Goal: Complete application form: Complete application form

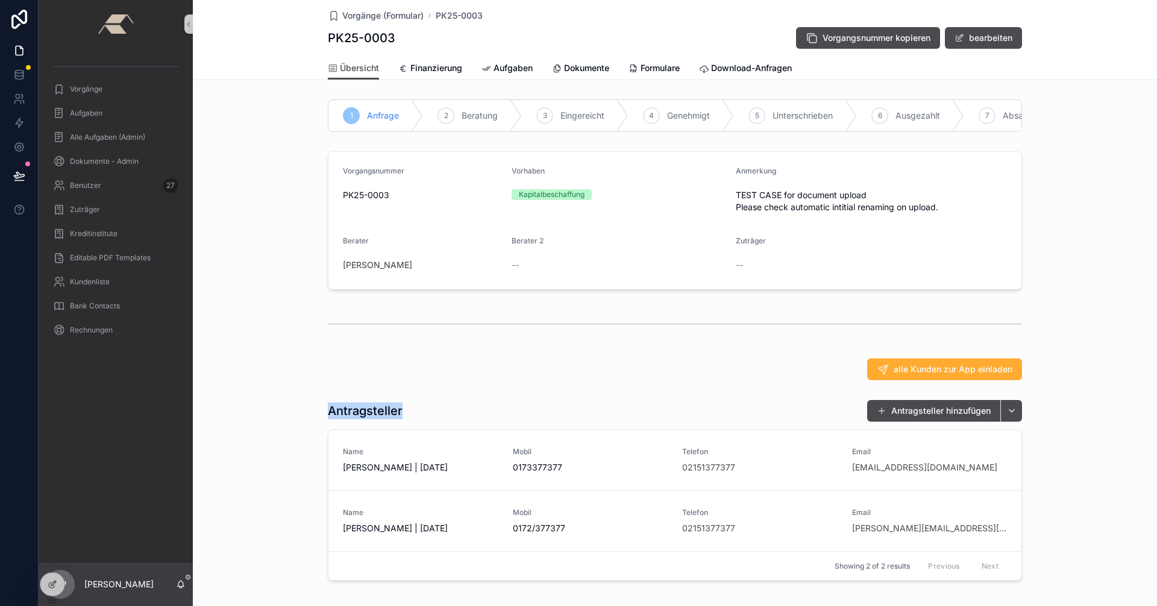
scroll to position [66, 0]
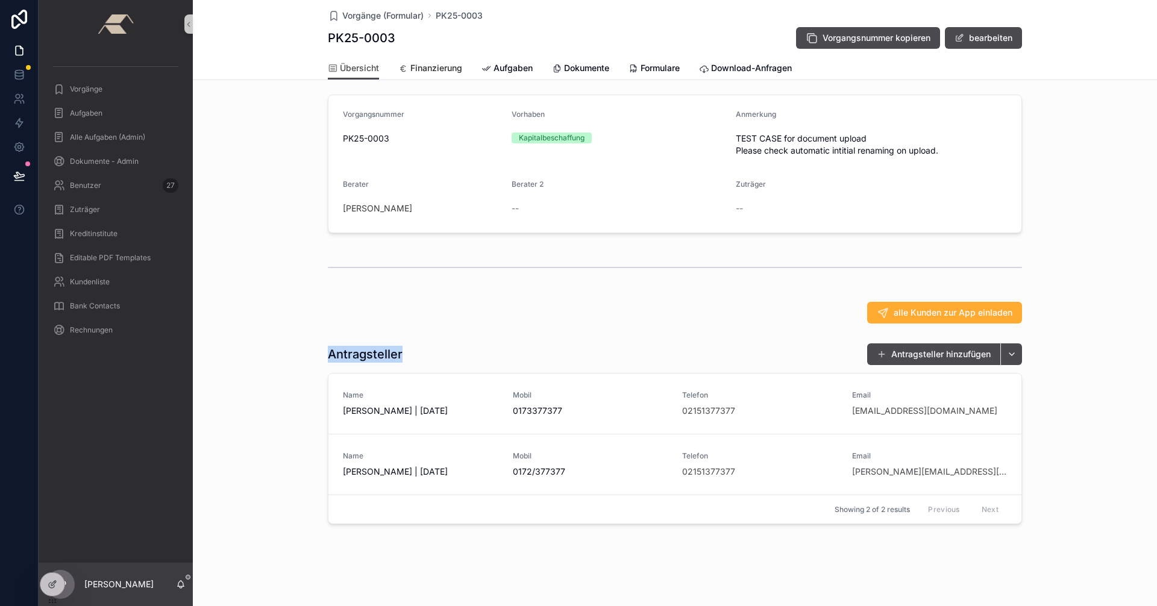
click at [418, 72] on span "Finanzierung" at bounding box center [436, 68] width 52 height 12
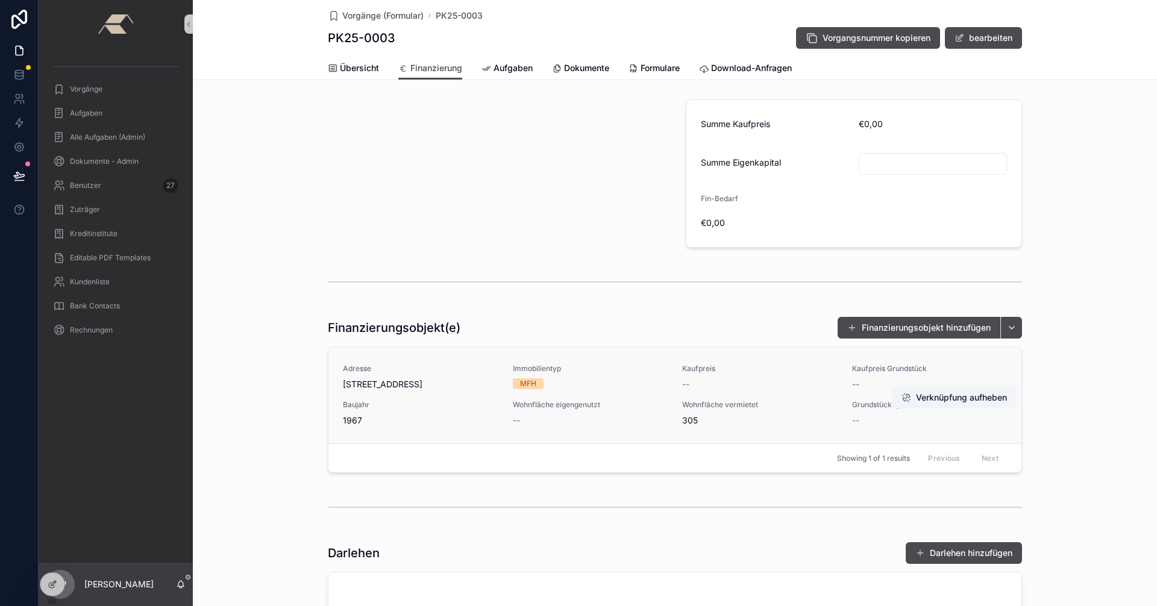
click at [469, 412] on div "Baujahr 1967" at bounding box center [421, 413] width 156 height 27
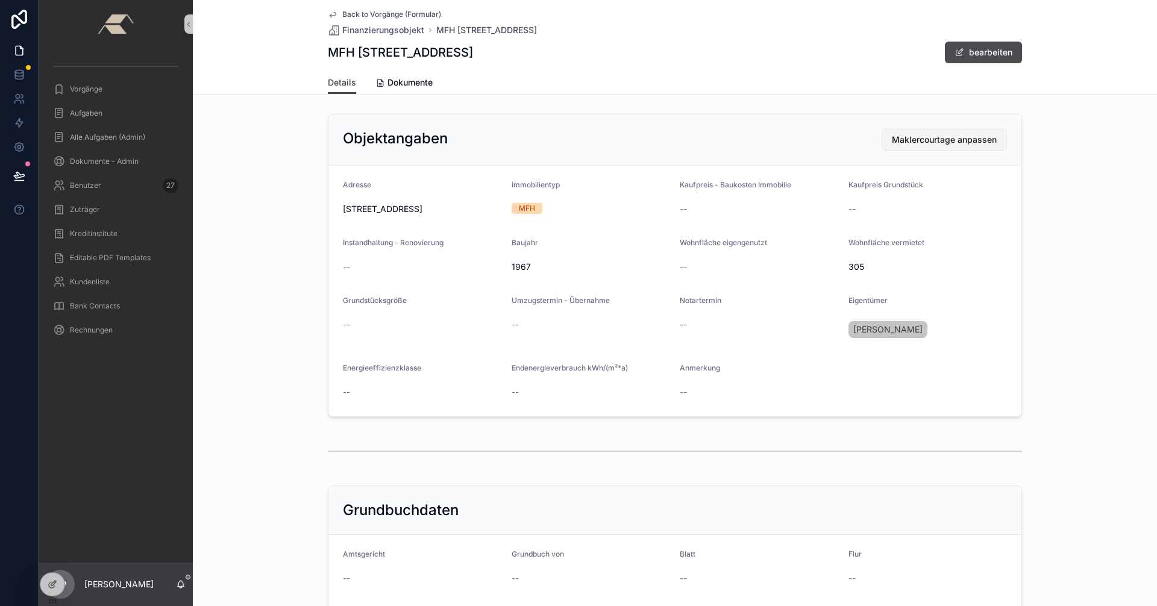
click at [929, 138] on span "Maklercourtage anpassen" at bounding box center [944, 140] width 105 height 12
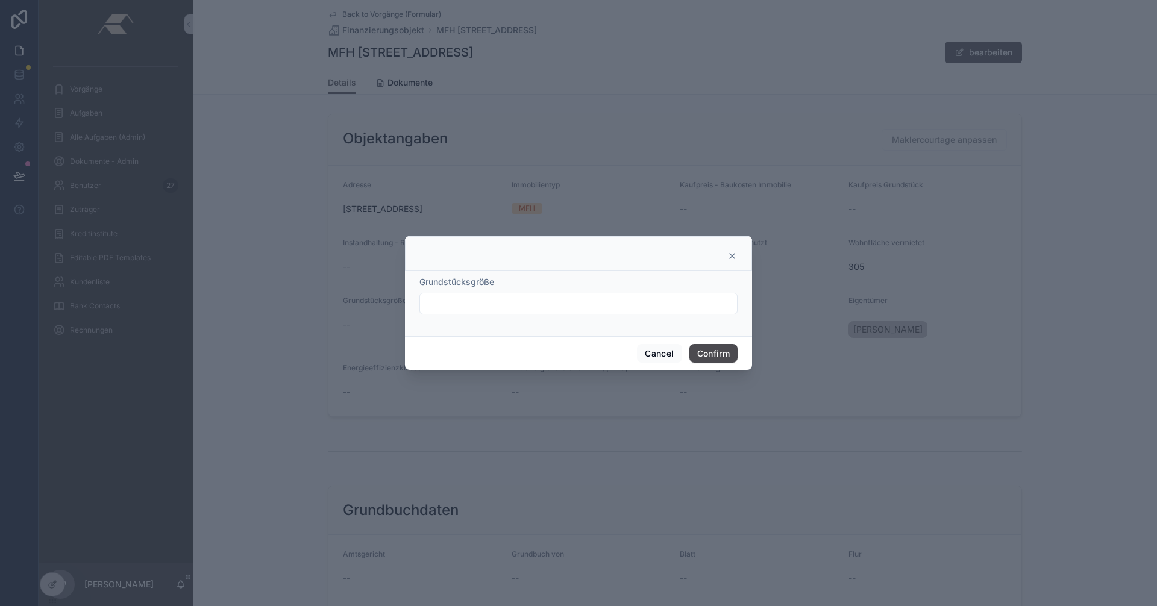
click at [643, 299] on input "text" at bounding box center [578, 303] width 317 height 17
click at [658, 359] on button "Cancel" at bounding box center [659, 353] width 45 height 19
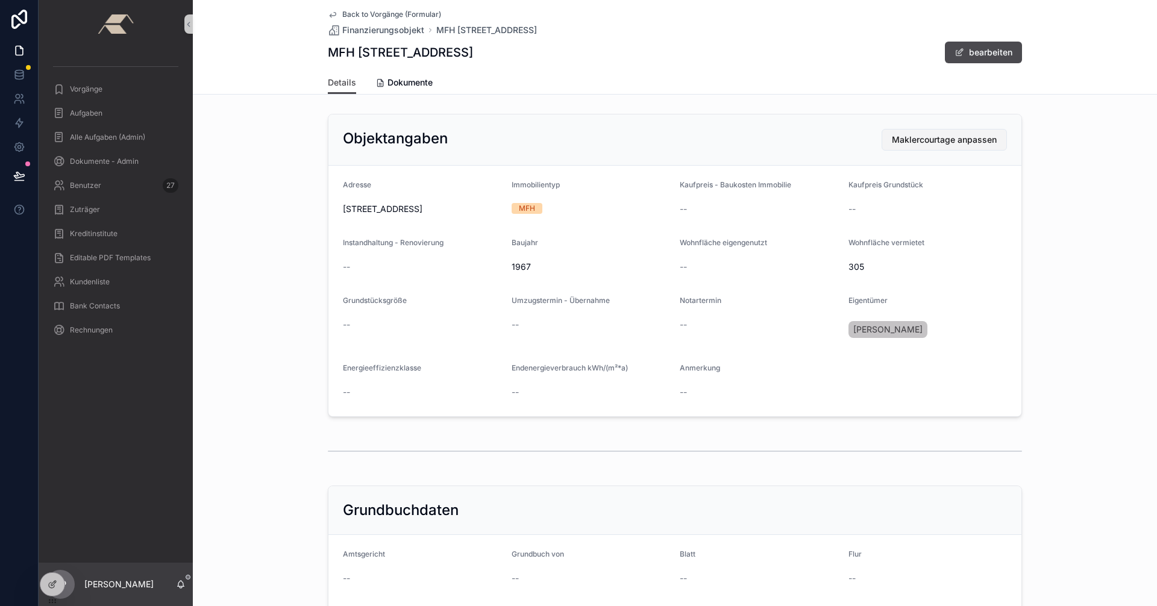
click at [915, 136] on span "Maklercourtage anpassen" at bounding box center [944, 140] width 105 height 12
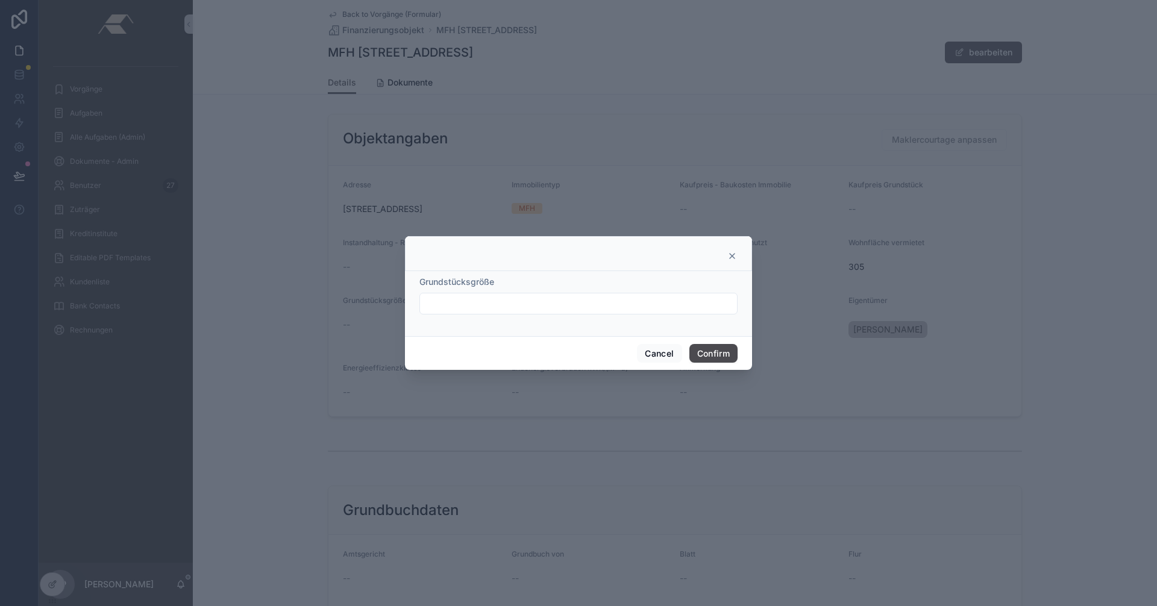
click at [585, 309] on input "text" at bounding box center [578, 303] width 317 height 17
click at [457, 295] on input "text" at bounding box center [578, 303] width 317 height 17
type input "***"
click at [705, 353] on button "Confirm" at bounding box center [714, 353] width 48 height 19
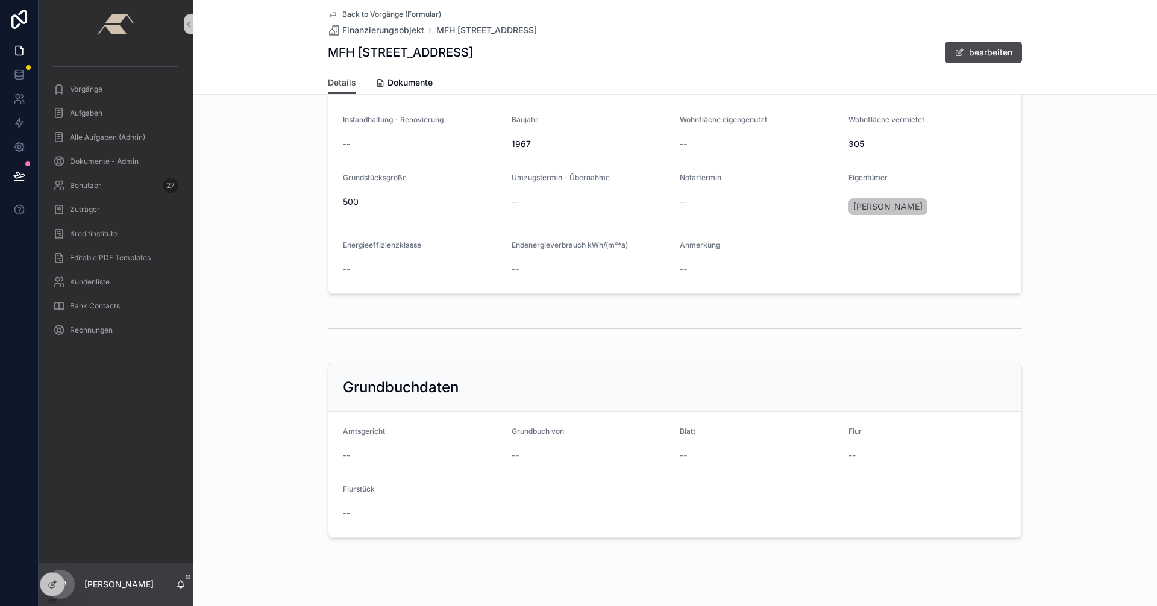
scroll to position [137, 0]
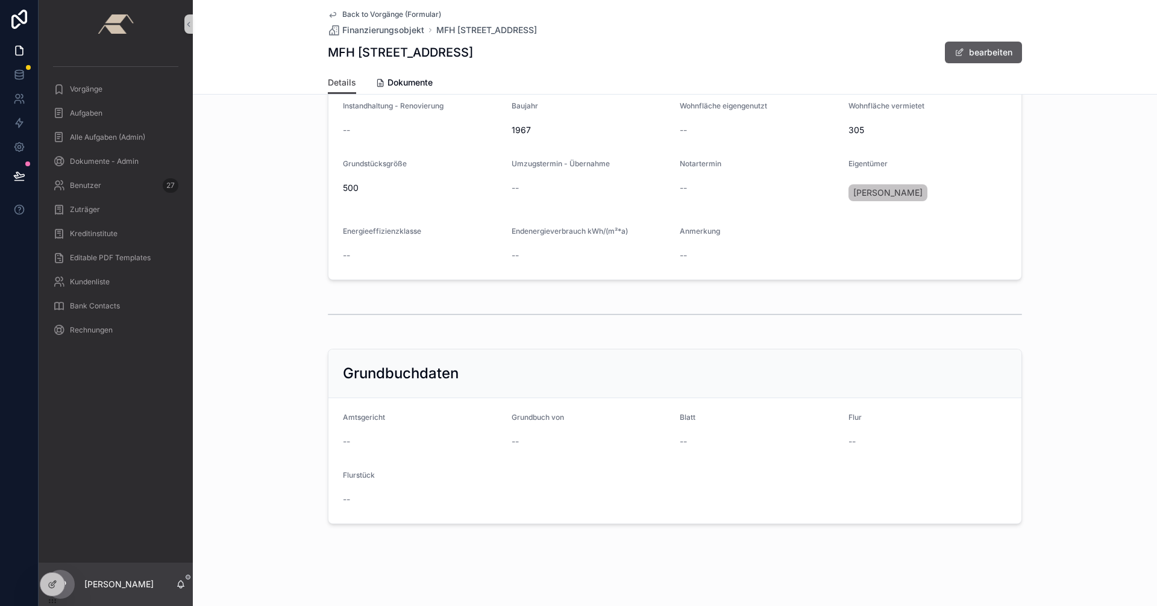
click at [959, 54] on span "scrollable content" at bounding box center [960, 53] width 10 height 10
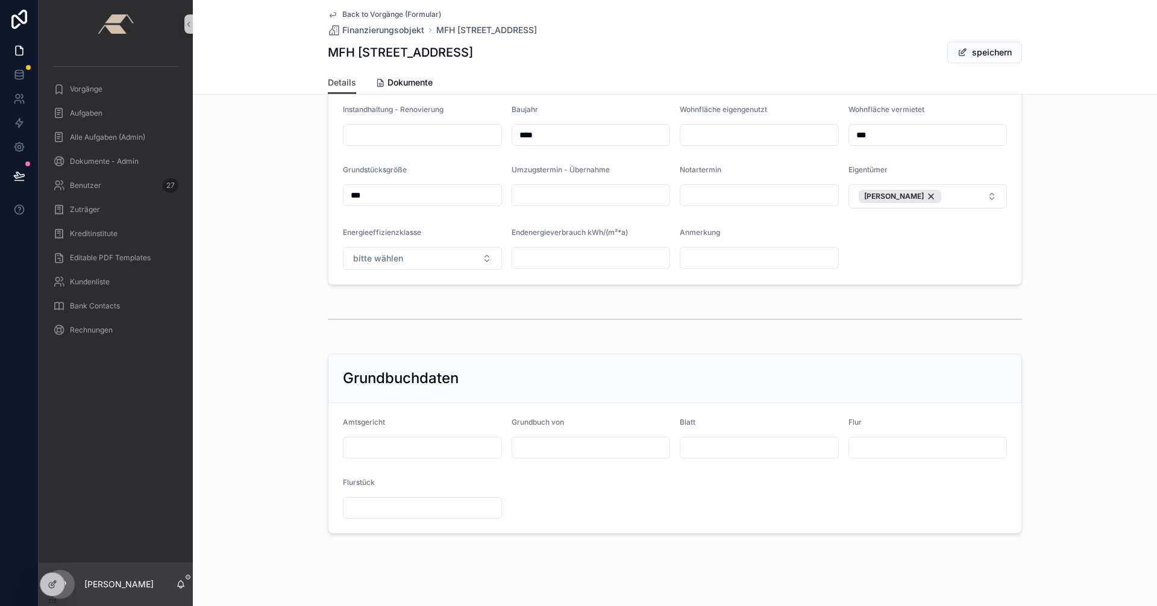
click at [386, 504] on input "scrollable content" at bounding box center [423, 508] width 158 height 17
type input "*"
click at [631, 494] on form "Amtsgericht Grundbuch von Blatt Flur Flurstück *" at bounding box center [674, 468] width 693 height 130
click at [961, 54] on span "scrollable content" at bounding box center [963, 53] width 10 height 10
